Goal: Task Accomplishment & Management: Use online tool/utility

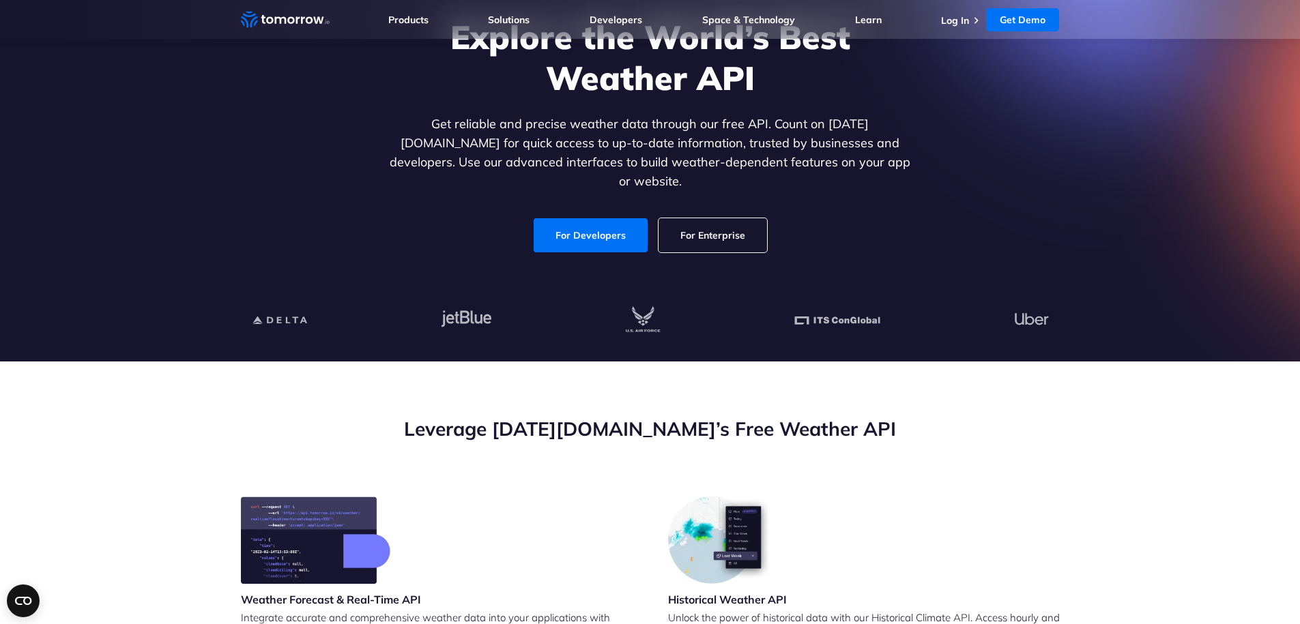
scroll to position [82, 0]
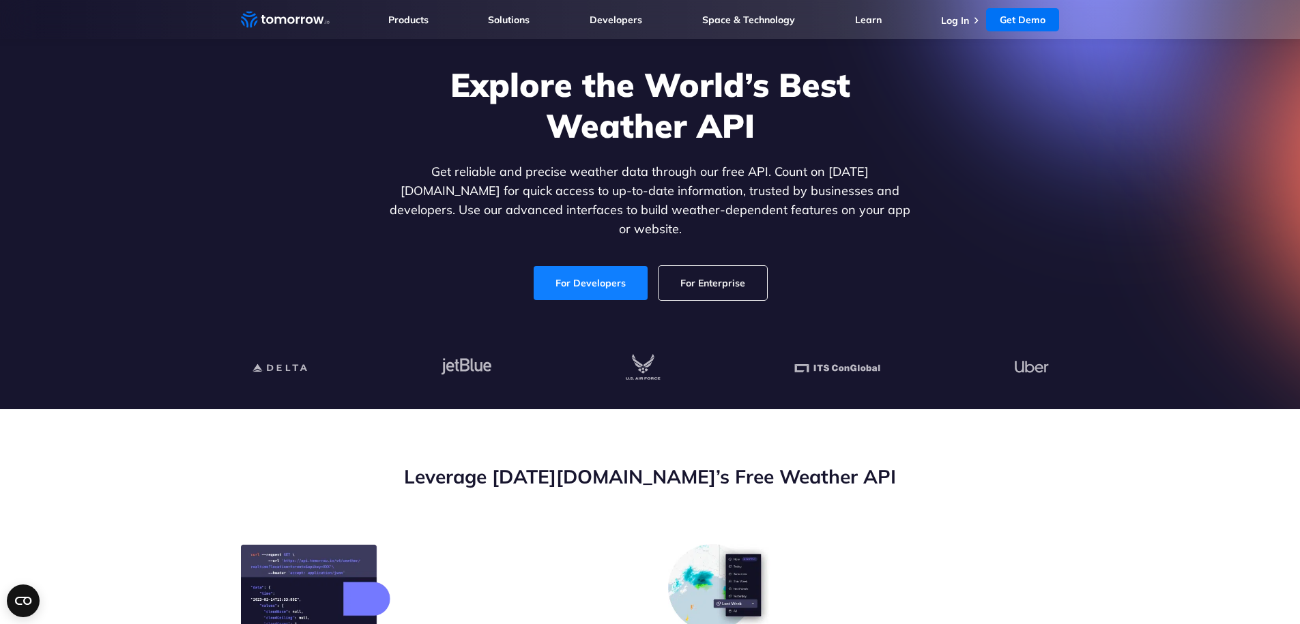
click at [611, 272] on link "For Developers" at bounding box center [591, 283] width 114 height 34
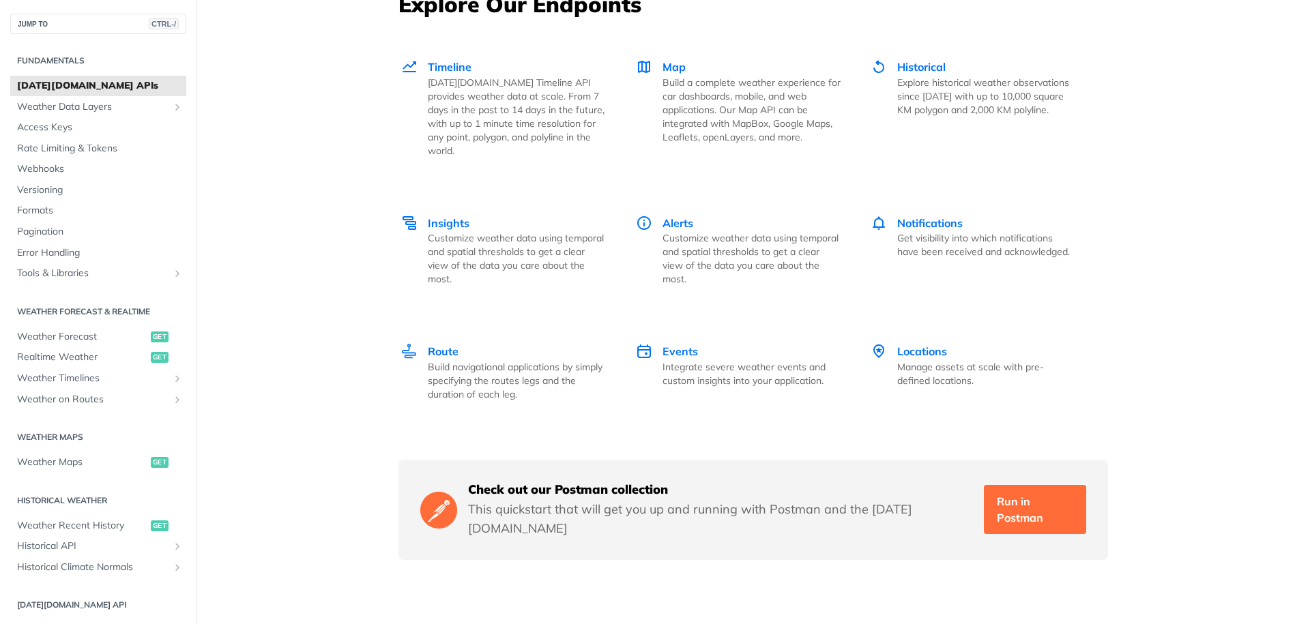
scroll to position [1894, 0]
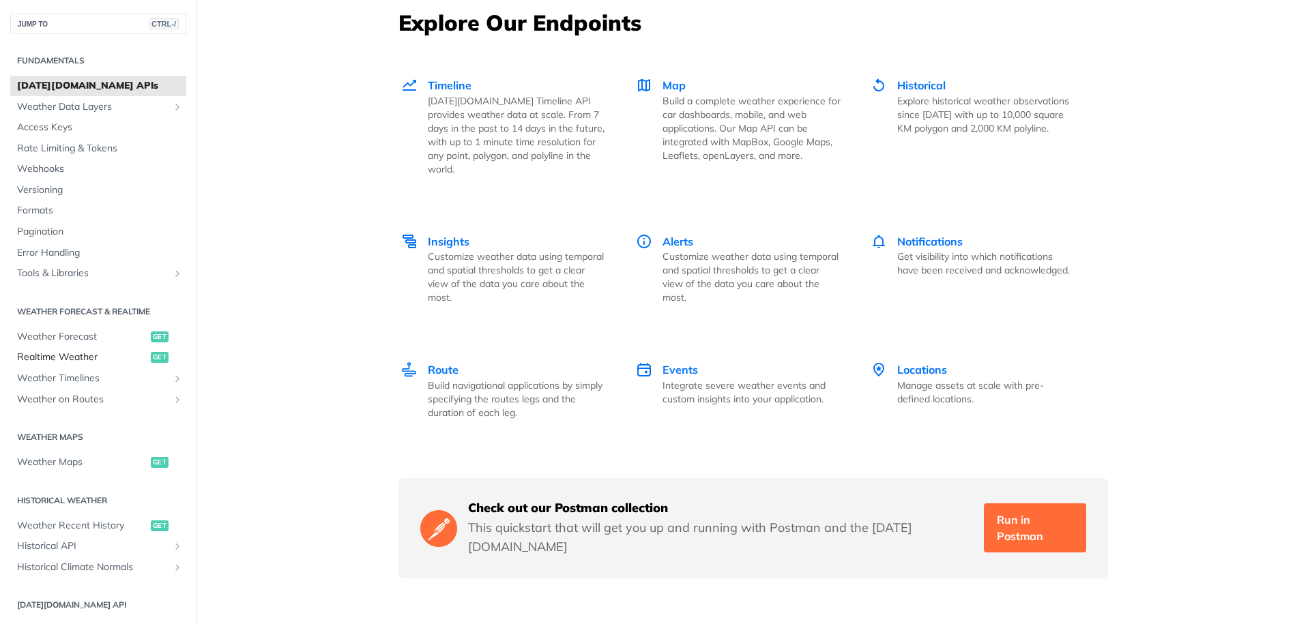
click at [76, 355] on span "Realtime Weather" at bounding box center [82, 358] width 130 height 14
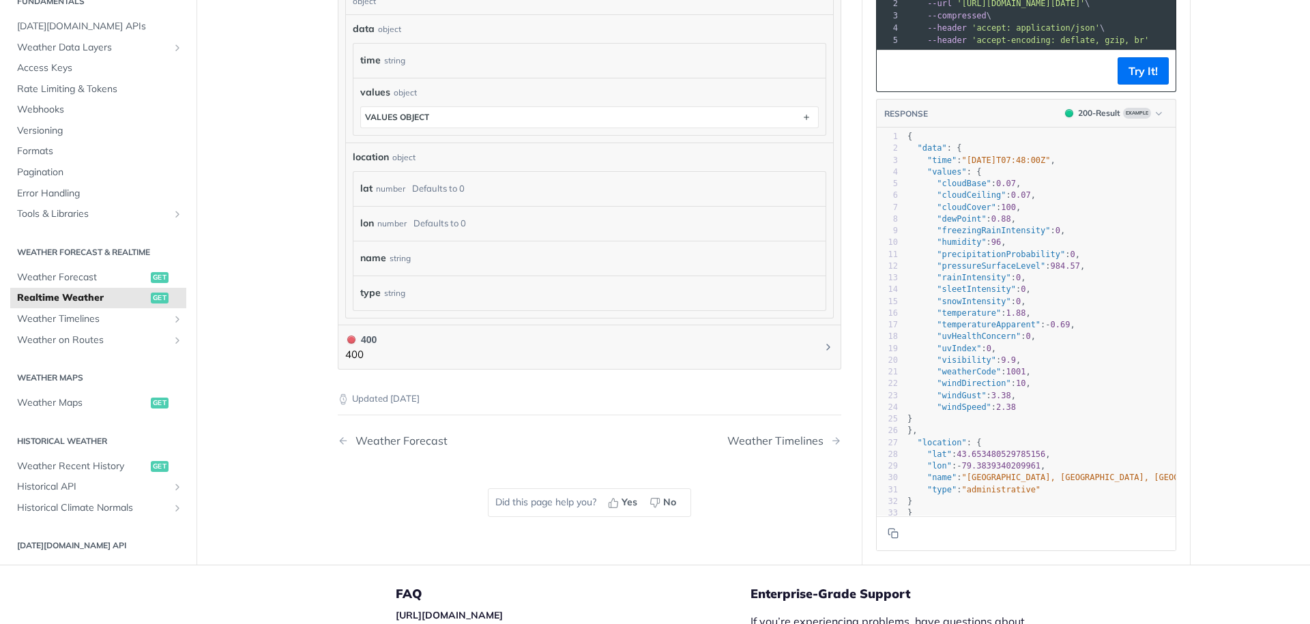
scroll to position [723, 0]
click at [85, 286] on span "Weather Forecast" at bounding box center [82, 279] width 130 height 14
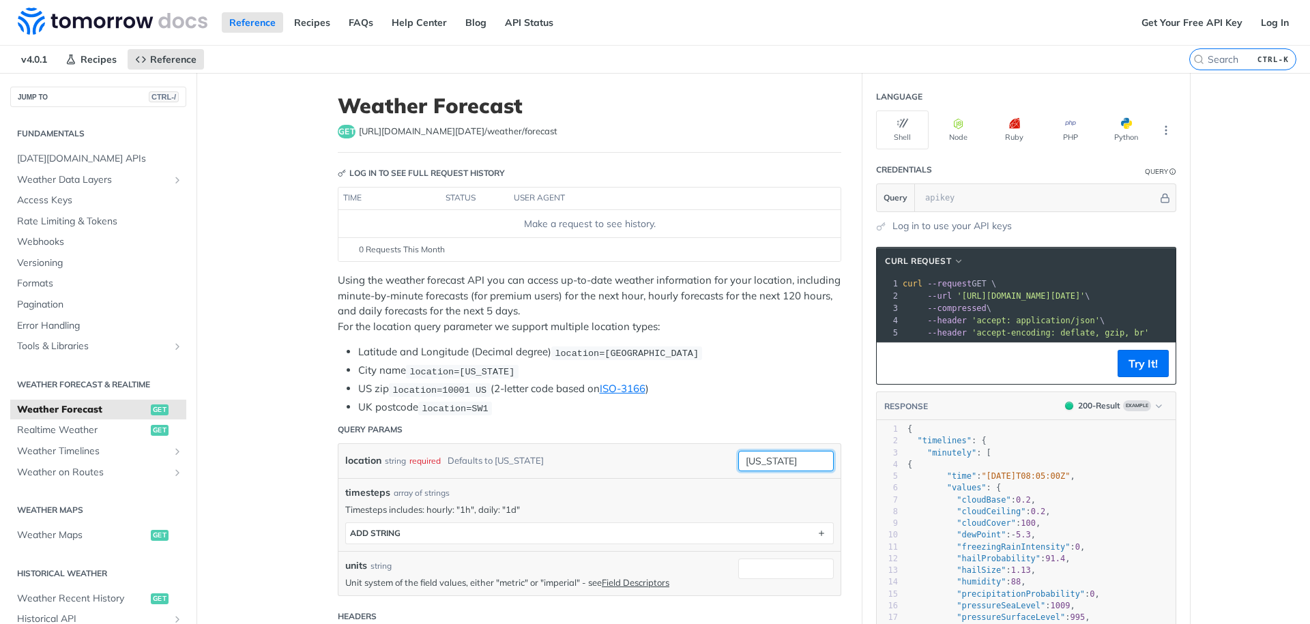
click at [772, 472] on input "[US_STATE]" at bounding box center [786, 461] width 96 height 20
click at [783, 472] on input "[US_STATE]" at bounding box center [786, 461] width 96 height 20
click at [787, 472] on input "[US_STATE]" at bounding box center [786, 461] width 96 height 20
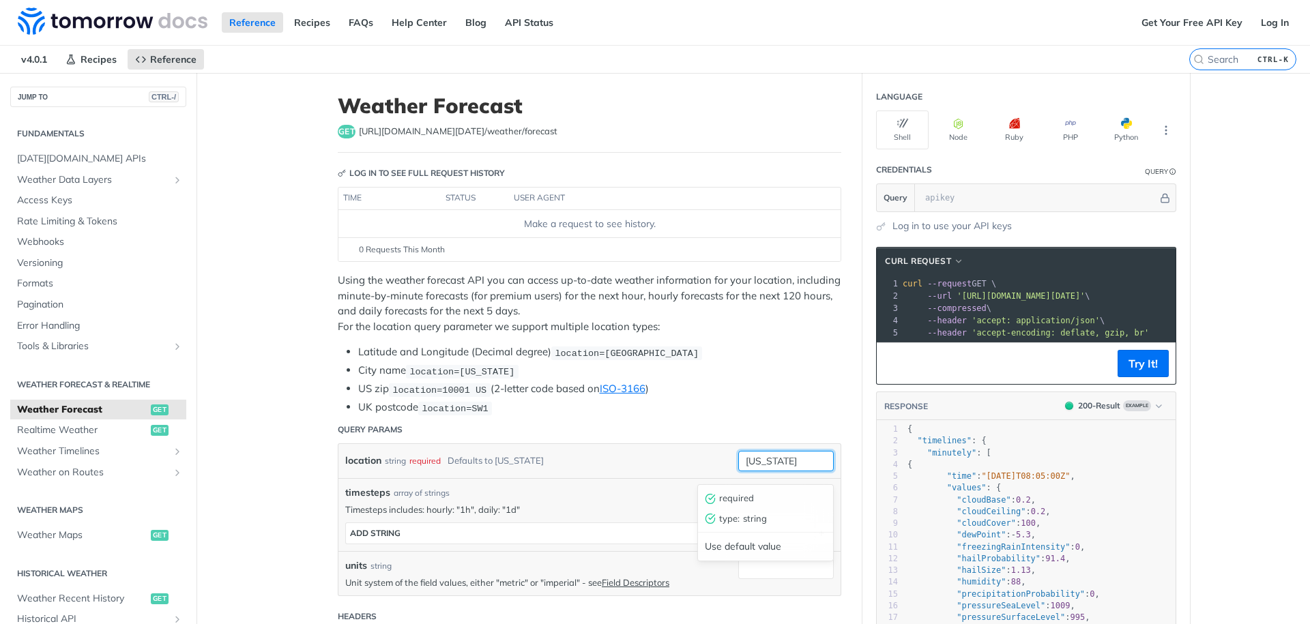
type input "c"
type input "[GEOGRAPHIC_DATA], [GEOGRAPHIC_DATA]"
click at [1134, 369] on button "Try It!" at bounding box center [1143, 363] width 51 height 27
